Goal: Feedback & Contribution: Leave review/rating

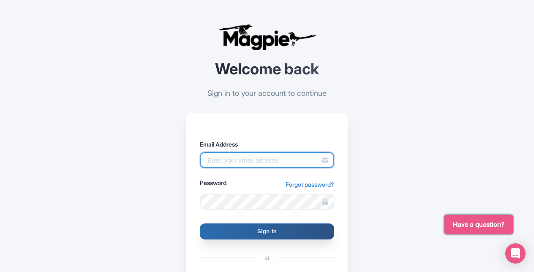
type input "butch.sager@intrepidtravel.com"
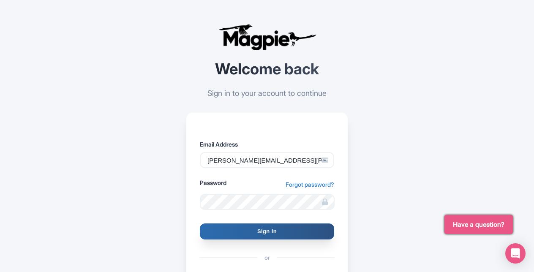
click at [264, 231] on input "Sign In" at bounding box center [267, 231] width 134 height 16
type input "Signing in..."
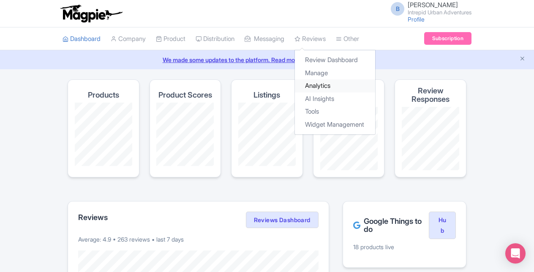
click at [331, 84] on link "Analytics" at bounding box center [335, 85] width 80 height 13
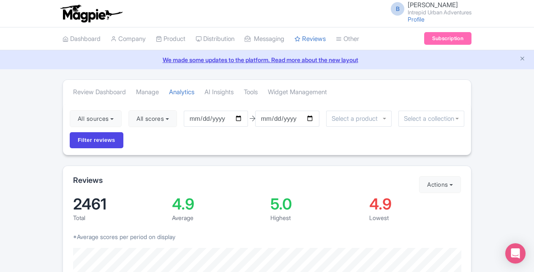
click at [411, 120] on input "select-one" at bounding box center [431, 119] width 55 height 8
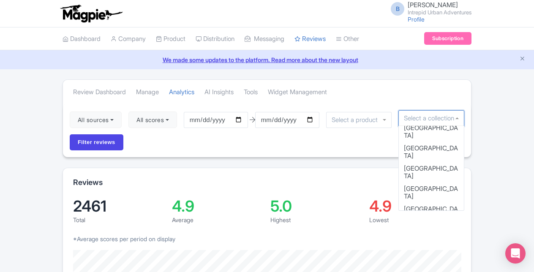
scroll to position [87, 0]
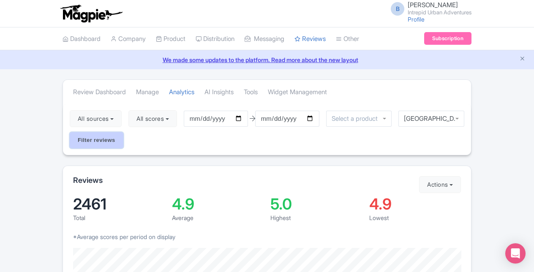
click at [100, 134] on input "Filter reviews" at bounding box center [97, 140] width 54 height 16
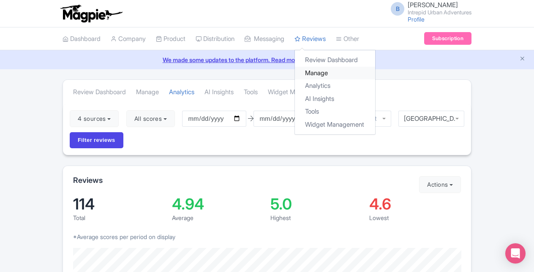
click at [334, 73] on link "Manage" at bounding box center [335, 73] width 80 height 13
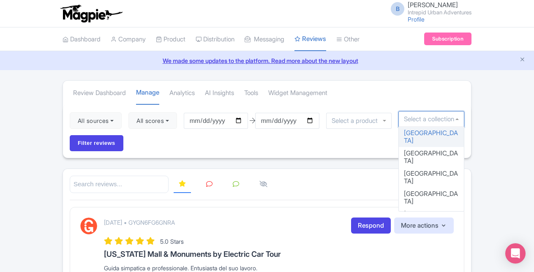
click at [457, 117] on div at bounding box center [431, 119] width 66 height 16
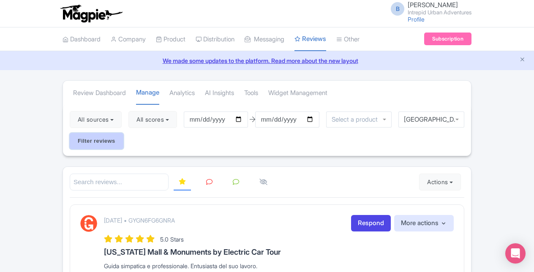
click at [111, 144] on input "Filter reviews" at bounding box center [97, 141] width 54 height 16
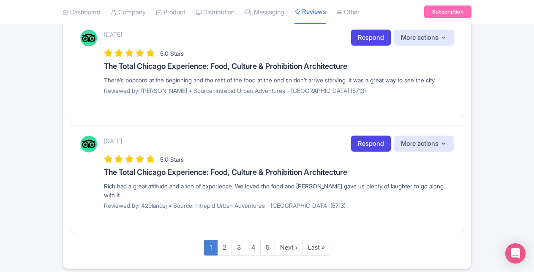
scroll to position [1167, 0]
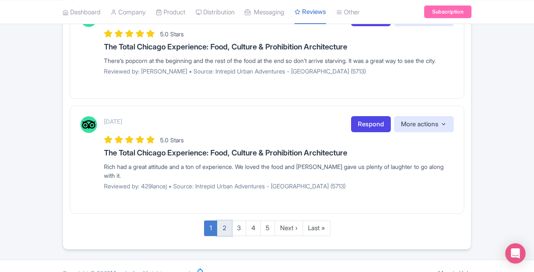
click at [225, 220] on link "2" at bounding box center [224, 228] width 15 height 16
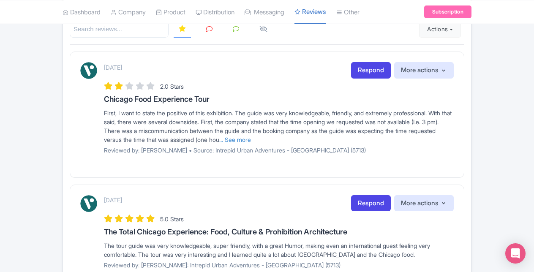
scroll to position [149, 0]
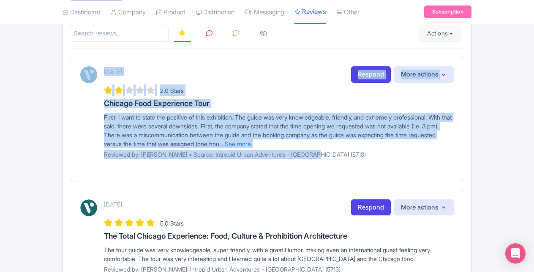
drag, startPoint x: 323, startPoint y: 155, endPoint x: 81, endPoint y: 58, distance: 260.9
click at [81, 58] on div "[DATE] Respond More actions Hide from this page Hide from review widget and fee…" at bounding box center [267, 119] width 394 height 126
